Goal: Task Accomplishment & Management: Use online tool/utility

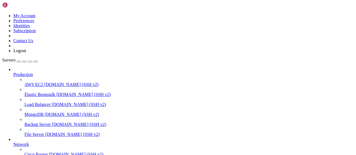
scroll to position [113, 0]
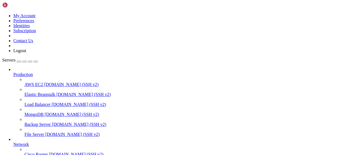
scroll to position [87, 0]
type input "/root/autopostexe"
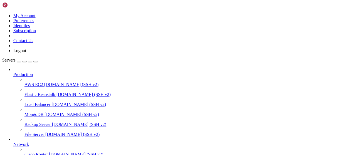
type textarea "if __name__ == "__main__": [DOMAIN_NAME](main())"
type textarea "[DOMAIN_NAME](main())"
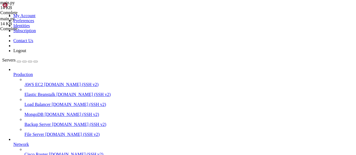
type textarea "builder.button(text="📺 Подписка на каналы", callback_data=f"method_subgram_{scr…"
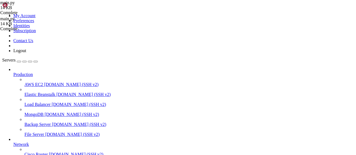
drag, startPoint x: 132, startPoint y: 374, endPoint x: 76, endPoint y: 459, distance: 101.4
